Goal: Task Accomplishment & Management: Use online tool/utility

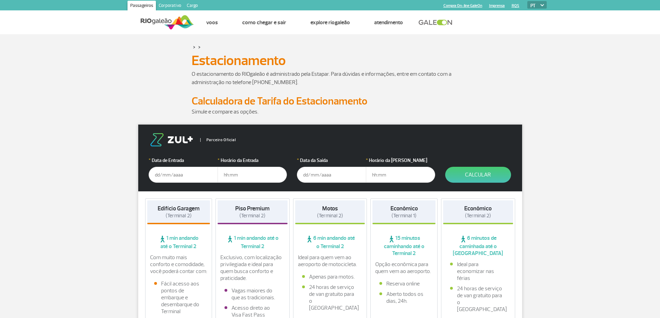
click at [171, 176] on input "text" at bounding box center [183, 175] width 69 height 16
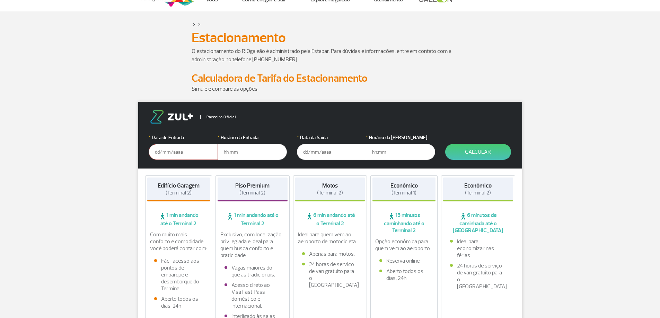
scroll to position [35, 0]
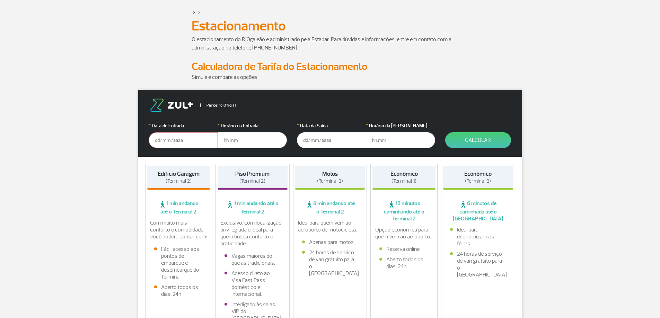
click at [174, 138] on input "text" at bounding box center [183, 140] width 69 height 16
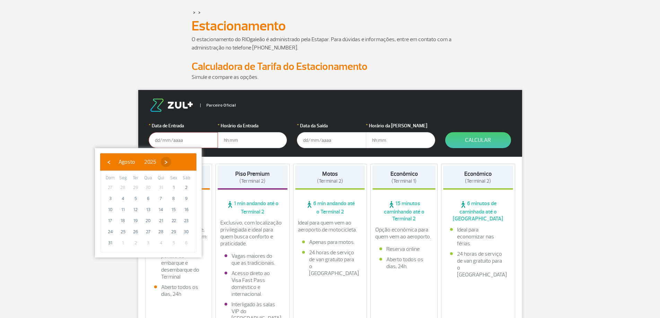
click at [171, 159] on span "›" at bounding box center [166, 162] width 10 height 10
click at [177, 162] on span "›" at bounding box center [172, 162] width 10 height 10
click at [174, 186] on span "3" at bounding box center [173, 187] width 11 height 11
type input "[DATE]"
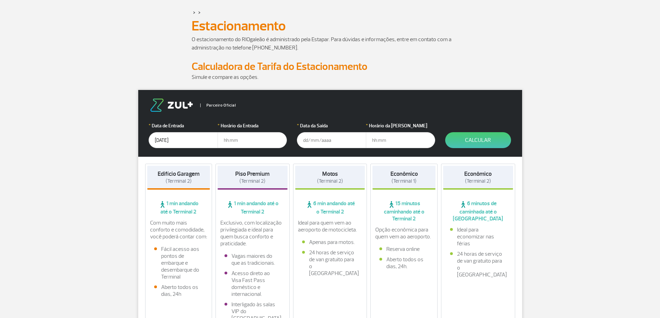
click at [242, 139] on input "text" at bounding box center [252, 140] width 69 height 16
type input "05:30"
click at [322, 140] on input "text" at bounding box center [331, 140] width 69 height 16
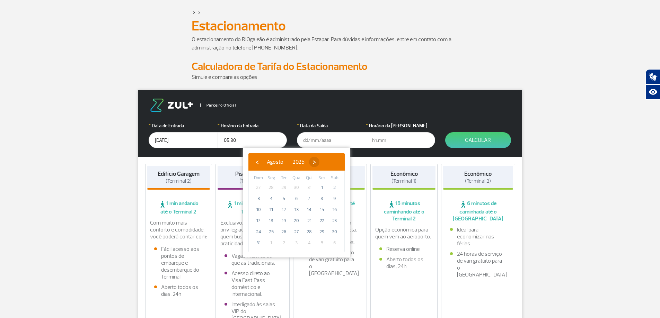
click at [319, 162] on span "›" at bounding box center [314, 162] width 10 height 10
click at [326, 162] on span "›" at bounding box center [320, 162] width 10 height 10
click at [271, 198] on span "6" at bounding box center [271, 198] width 11 height 11
type input "[DATE]"
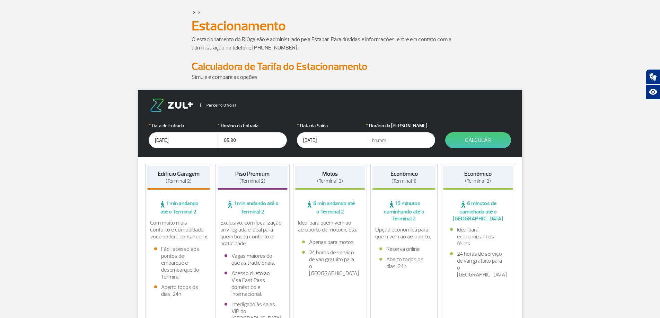
click at [386, 139] on input "text" at bounding box center [400, 140] width 69 height 16
type input "12:00"
click at [480, 138] on button "Calcular" at bounding box center [478, 140] width 66 height 16
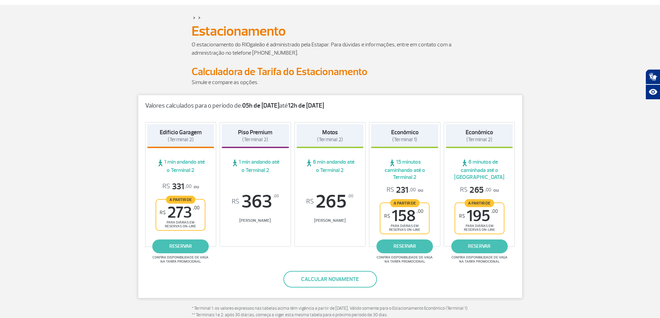
scroll to position [0, 0]
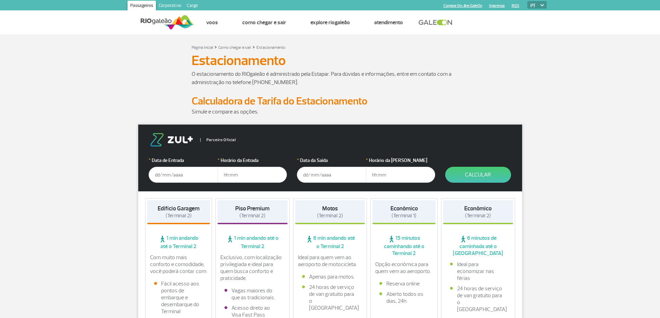
scroll to position [35, 0]
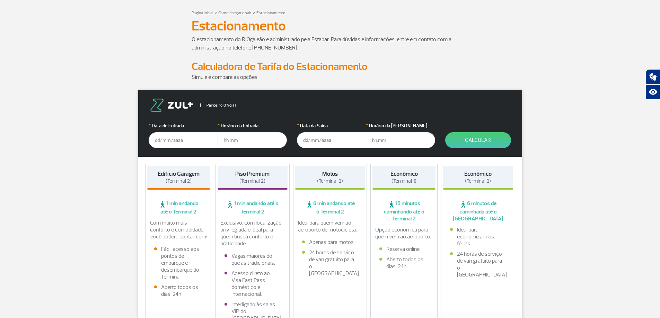
click at [173, 137] on input "text" at bounding box center [183, 140] width 69 height 16
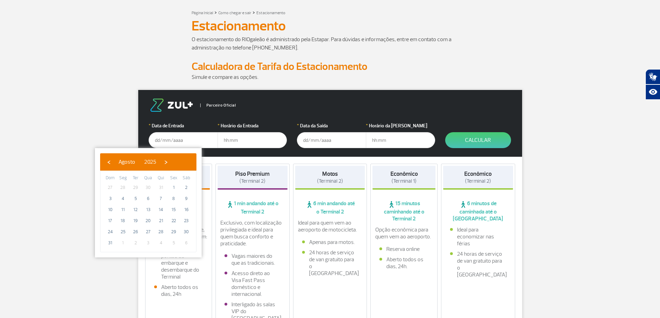
scroll to position [0, 0]
click at [171, 162] on span "›" at bounding box center [166, 162] width 10 height 10
click at [177, 162] on span "›" at bounding box center [172, 162] width 10 height 10
click at [174, 188] on span "3" at bounding box center [173, 187] width 11 height 11
type input "[DATE]"
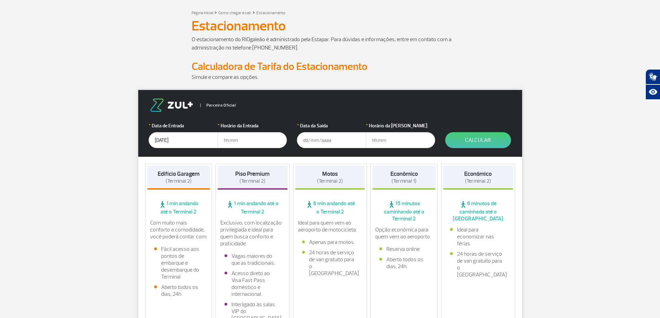
click at [235, 140] on input "text" at bounding box center [252, 140] width 69 height 16
type input "05:00"
click at [325, 141] on input "text" at bounding box center [331, 140] width 69 height 16
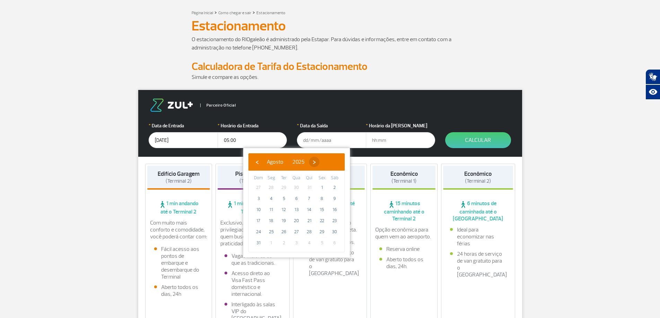
click at [319, 162] on span "›" at bounding box center [314, 162] width 10 height 10
click at [326, 162] on span "›" at bounding box center [320, 162] width 10 height 10
click at [335, 188] on span "4" at bounding box center [334, 187] width 11 height 11
type input "04/10/2025"
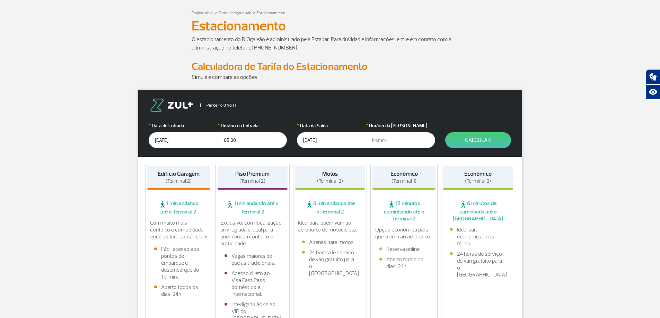
click at [386, 142] on input "text" at bounding box center [400, 140] width 69 height 16
type input "05:00"
click at [479, 140] on button "Calcular" at bounding box center [478, 140] width 66 height 16
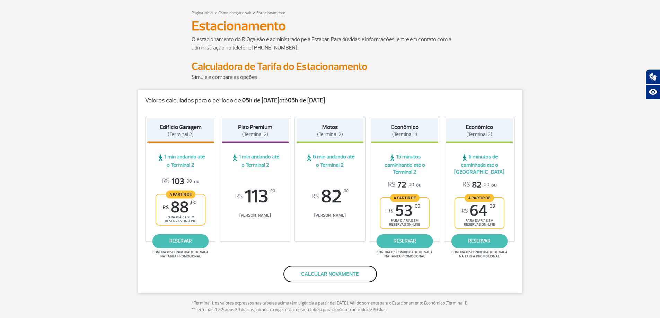
click at [339, 272] on button "Calcular novamente" at bounding box center [330, 274] width 94 height 17
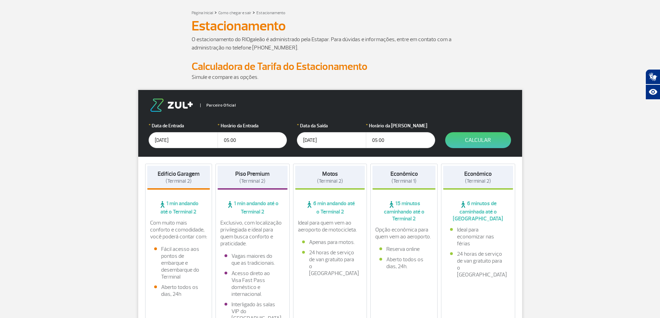
click at [326, 139] on input "04/10/2025" at bounding box center [331, 140] width 69 height 16
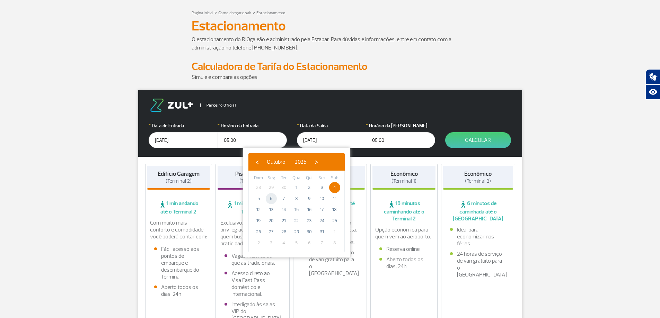
click at [272, 198] on span "6" at bounding box center [271, 198] width 11 height 11
type input "[DATE]"
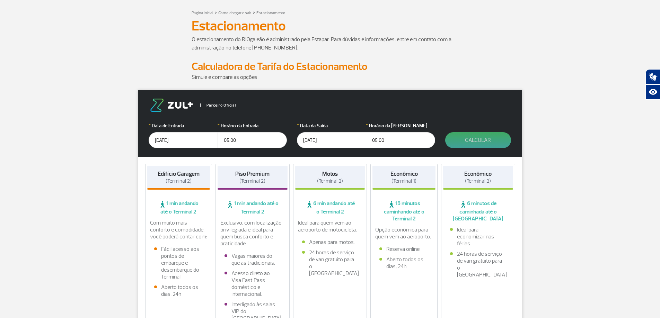
click at [474, 141] on button "Calcular" at bounding box center [478, 140] width 66 height 16
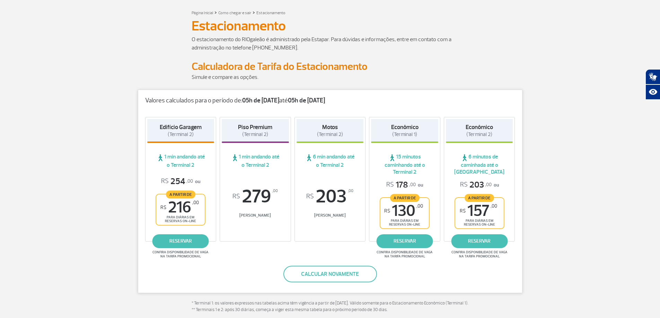
scroll to position [69, 0]
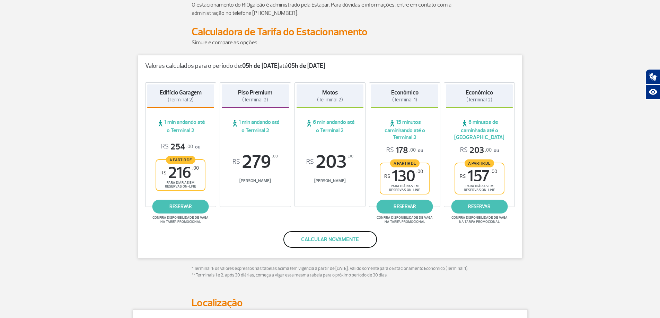
click at [348, 237] on button "Calcular novamente" at bounding box center [330, 239] width 94 height 17
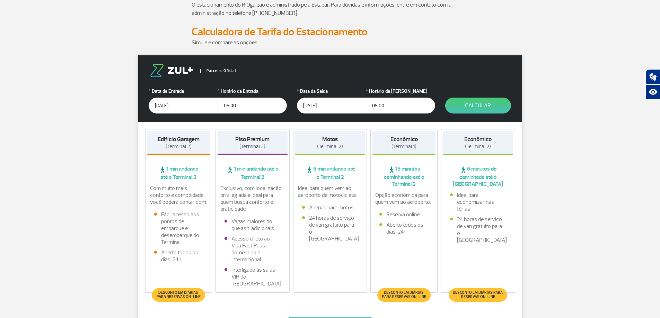
click at [386, 105] on input "05:00" at bounding box center [400, 106] width 69 height 16
drag, startPoint x: 386, startPoint y: 105, endPoint x: 358, endPoint y: 105, distance: 27.7
click at [358, 105] on div "* Data da Saída 06/10/2025 * Horário da Saída 05:00" at bounding box center [366, 101] width 138 height 26
type input "12:00"
click at [478, 104] on button "Calcular" at bounding box center [478, 106] width 66 height 16
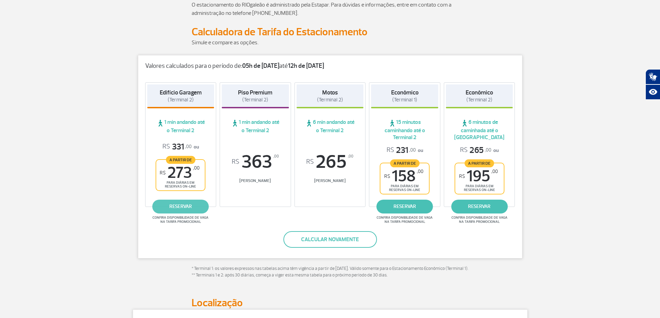
click at [191, 206] on link "reservar" at bounding box center [180, 207] width 56 height 14
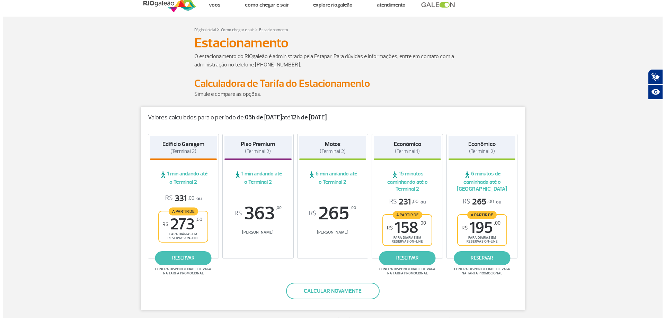
scroll to position [0, 0]
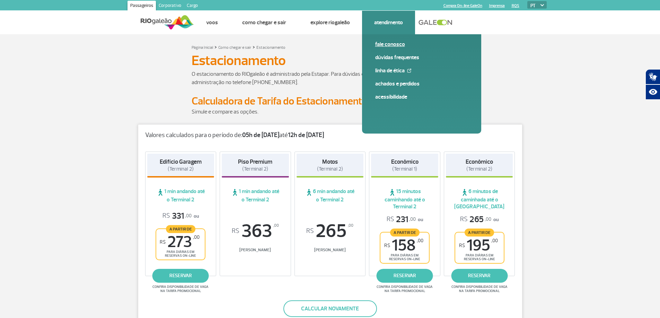
click at [395, 47] on link "Fale conosco" at bounding box center [421, 45] width 93 height 8
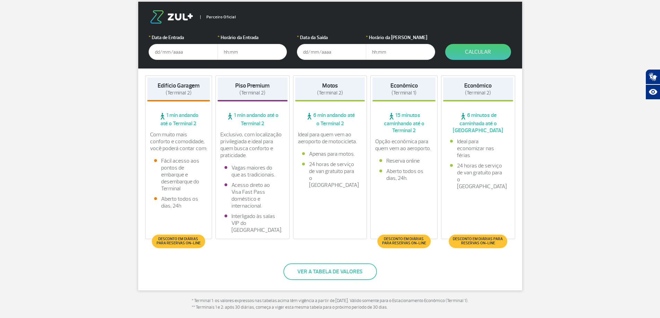
scroll to position [139, 0]
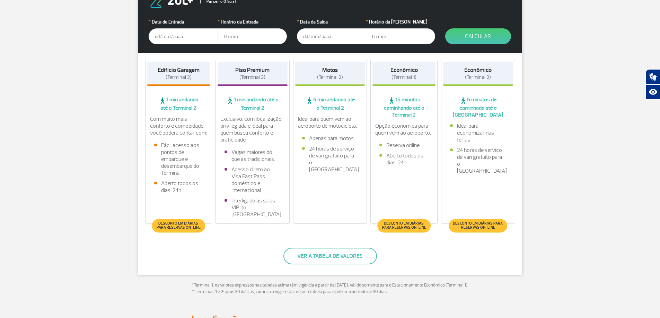
click at [175, 32] on input "text" at bounding box center [183, 36] width 69 height 16
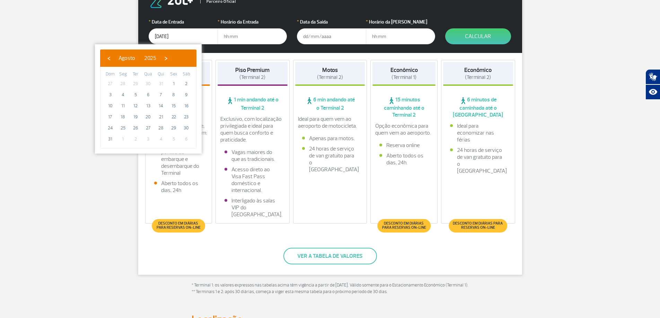
type input "[DATE]"
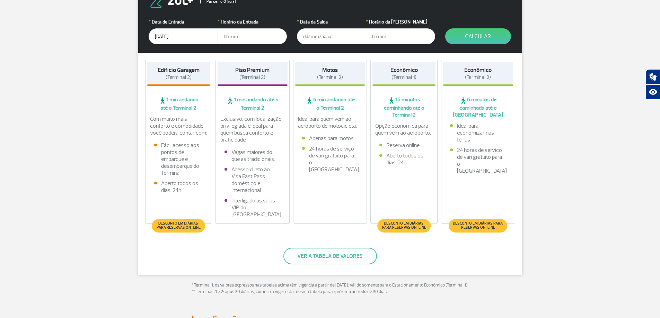
click at [188, 31] on input "[DATE]" at bounding box center [183, 36] width 69 height 16
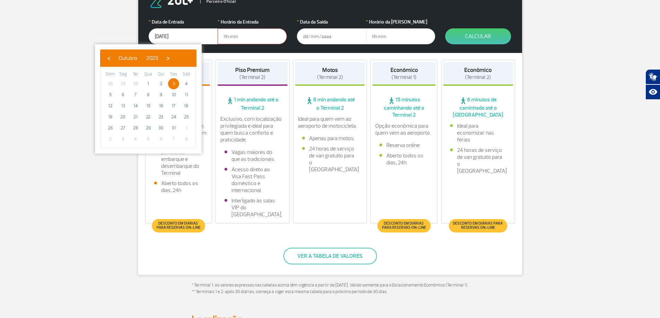
click at [173, 84] on span "3" at bounding box center [173, 83] width 11 height 11
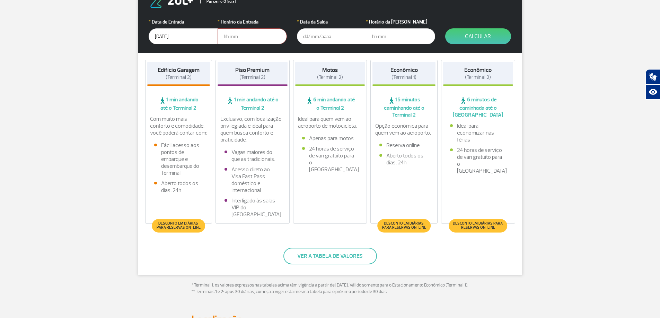
click at [238, 36] on input "text" at bounding box center [252, 36] width 69 height 16
type input "06:00"
click at [324, 38] on input "text" at bounding box center [331, 36] width 69 height 16
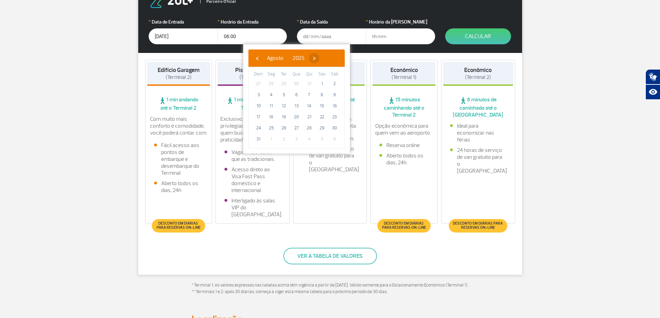
click at [319, 58] on span "›" at bounding box center [314, 58] width 10 height 10
click at [326, 58] on span "›" at bounding box center [320, 58] width 10 height 10
click at [270, 93] on span "6" at bounding box center [271, 94] width 11 height 11
type input "[DATE]"
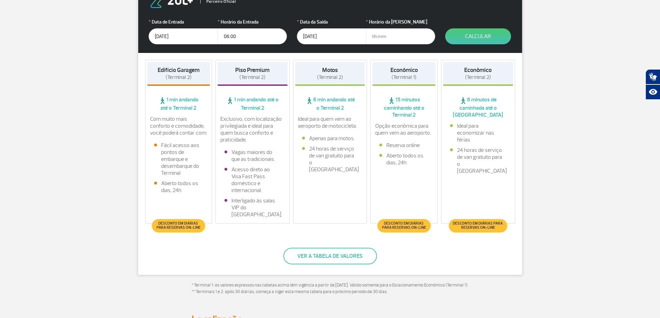
click at [376, 38] on input "text" at bounding box center [400, 36] width 69 height 16
type input "12:00"
click at [479, 39] on button "Calcular" at bounding box center [478, 36] width 66 height 16
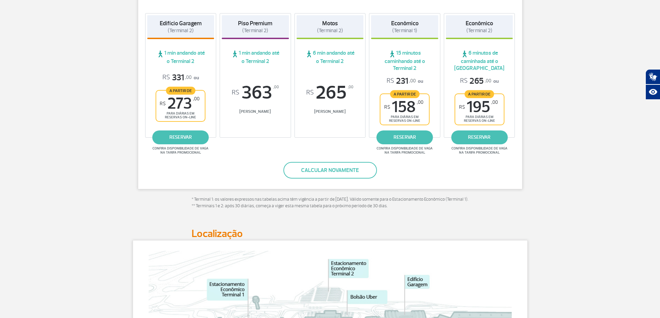
scroll to position [72, 0]
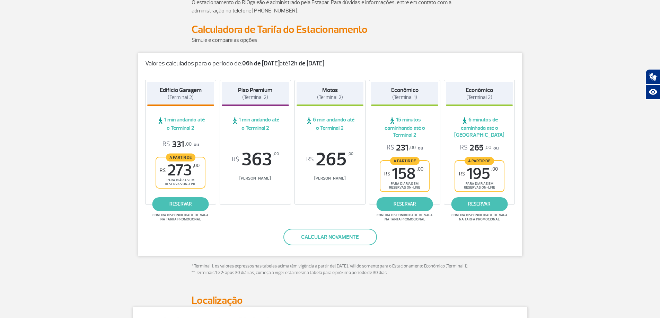
click at [255, 94] on span "(Terminal 2)" at bounding box center [255, 97] width 26 height 7
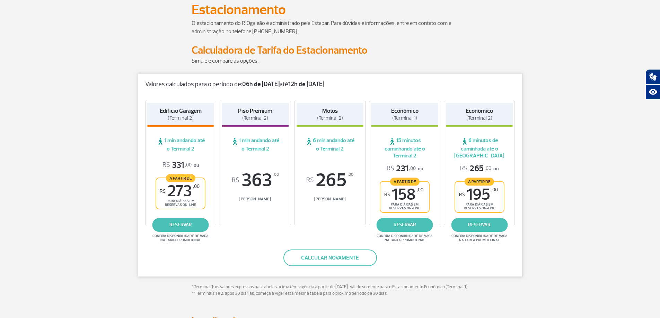
scroll to position [0, 0]
